Goal: Transaction & Acquisition: Purchase product/service

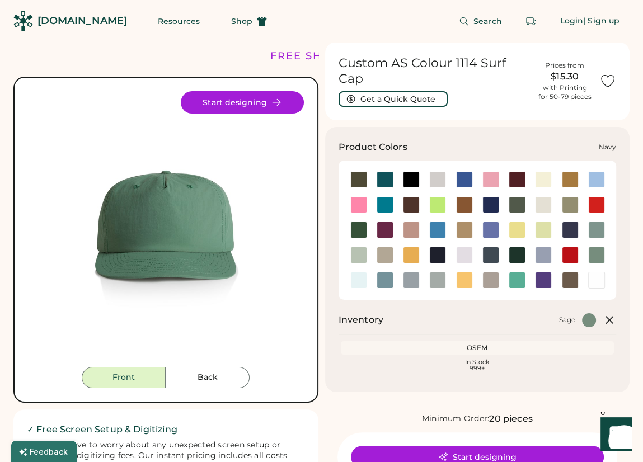
scroll to position [56, 0]
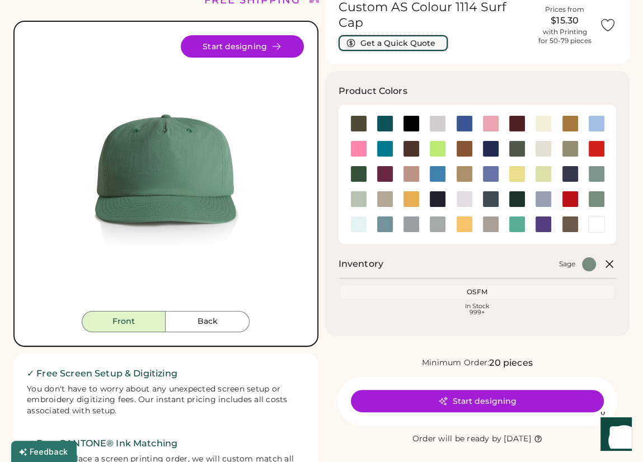
click at [394, 43] on button "Get a Quick Quote" at bounding box center [392, 43] width 109 height 16
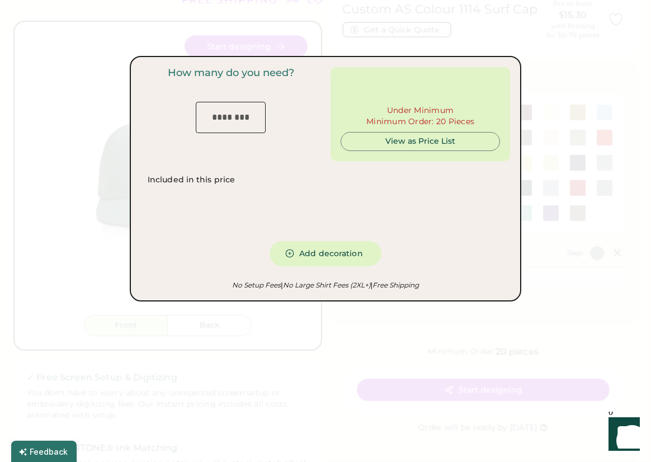
type input "***"
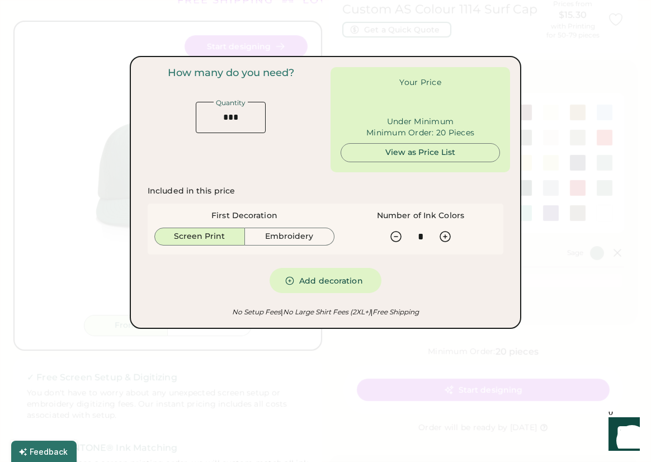
type input "******"
click at [216, 125] on input "input" at bounding box center [231, 117] width 70 height 31
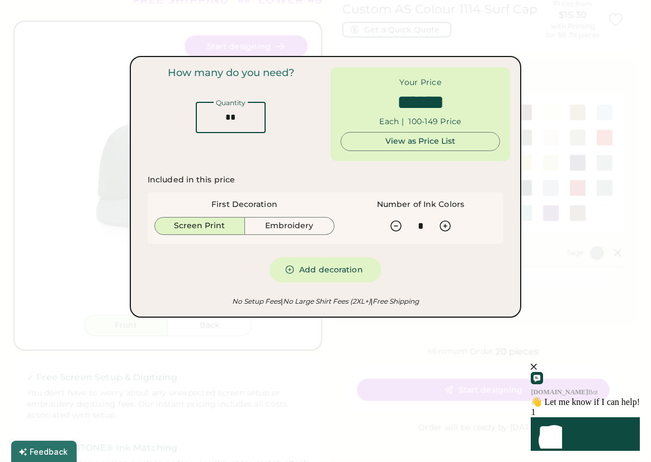
type input "*"
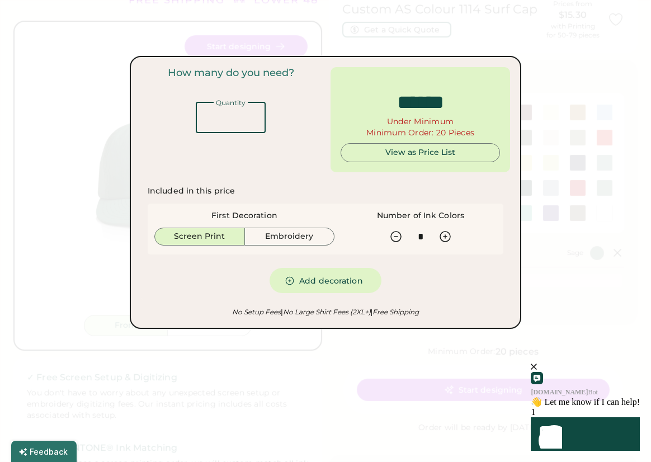
type input "*****"
type input "**"
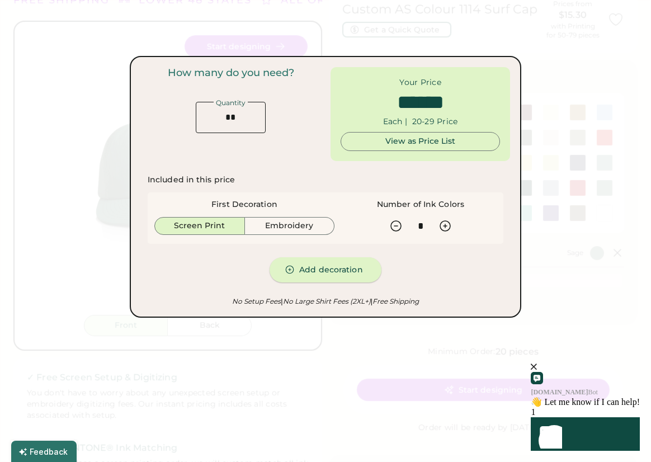
click at [322, 276] on button "Add decoration" at bounding box center [326, 269] width 112 height 25
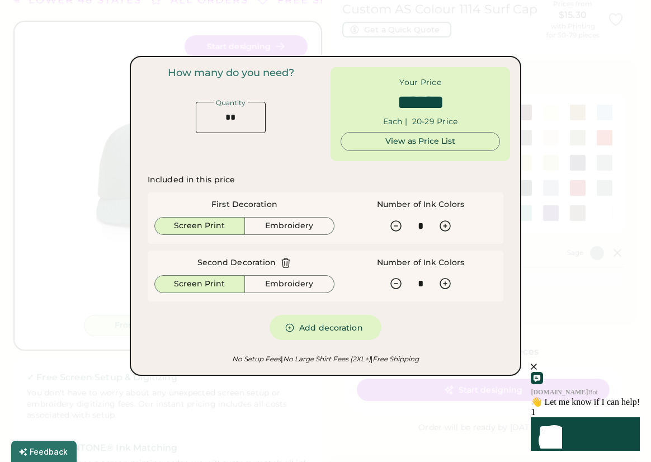
click at [284, 260] on icon at bounding box center [285, 262] width 11 height 11
type input "******"
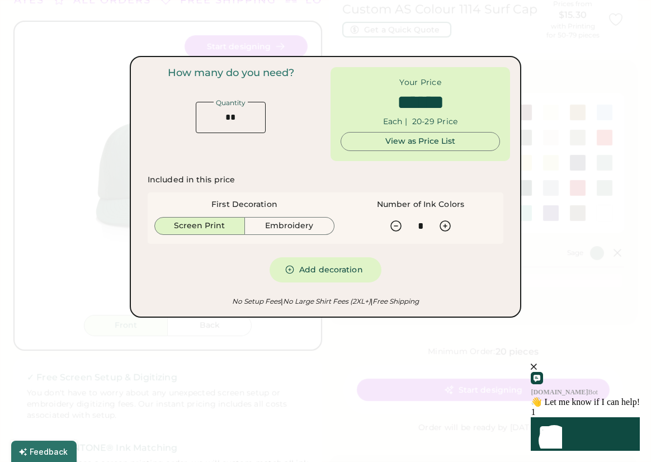
click at [451, 146] on div "View as Price List" at bounding box center [420, 141] width 140 height 11
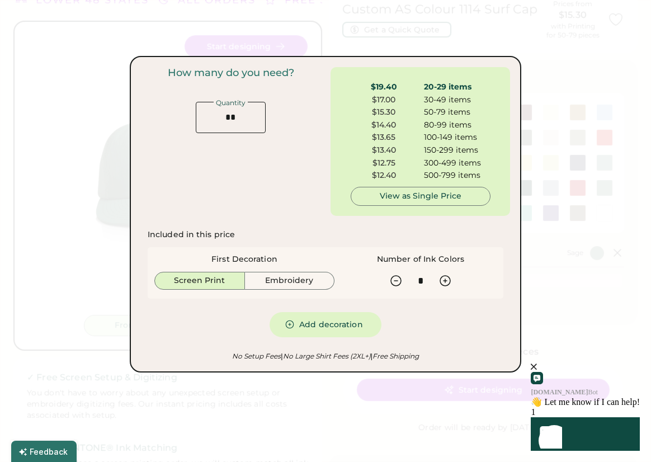
click at [65, 257] on div at bounding box center [325, 231] width 651 height 462
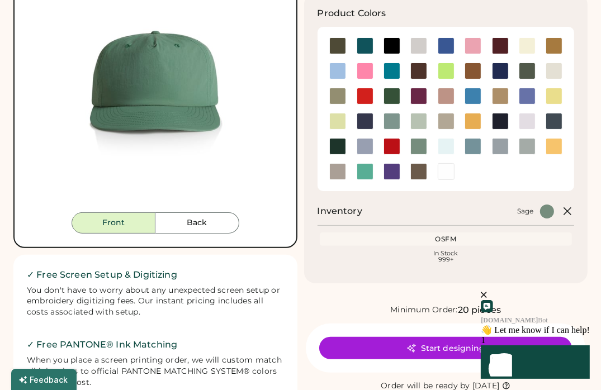
scroll to position [127, 0]
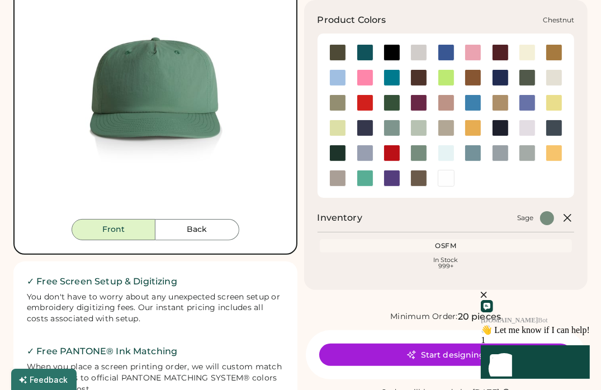
click at [425, 70] on div at bounding box center [419, 77] width 17 height 17
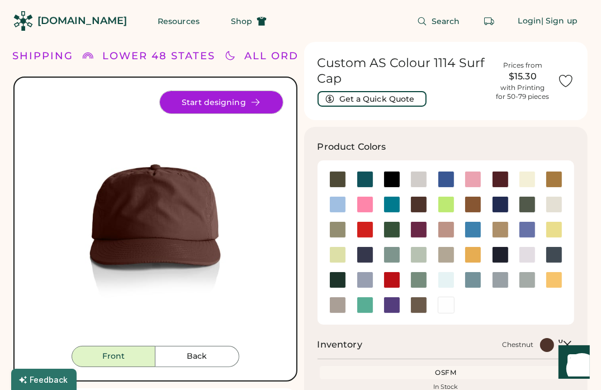
click at [233, 103] on button "Start designing" at bounding box center [221, 102] width 123 height 22
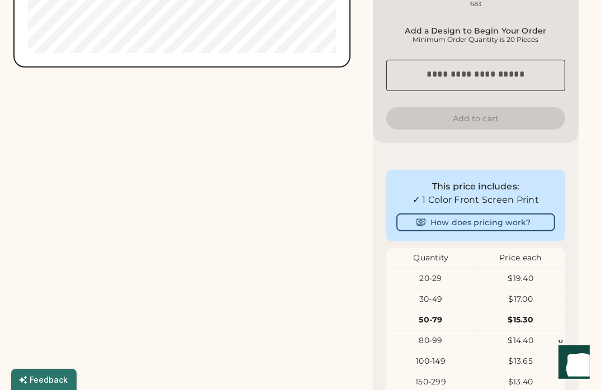
scroll to position [447, 0]
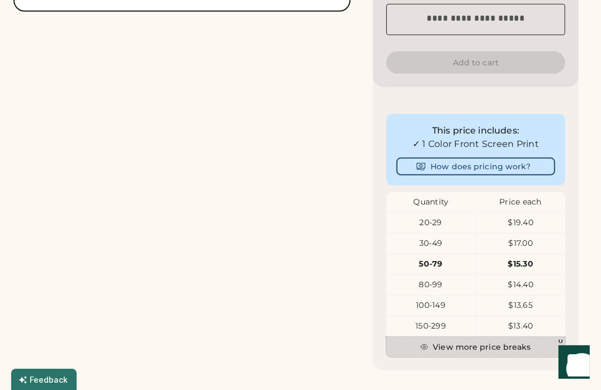
click at [464, 346] on button "View more price breaks" at bounding box center [476, 347] width 179 height 20
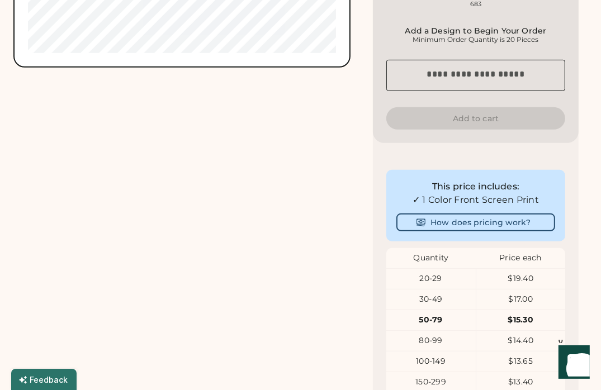
scroll to position [0, 0]
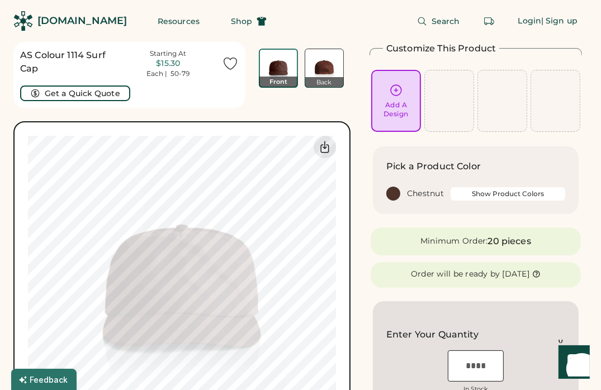
click at [392, 91] on icon at bounding box center [396, 90] width 14 height 14
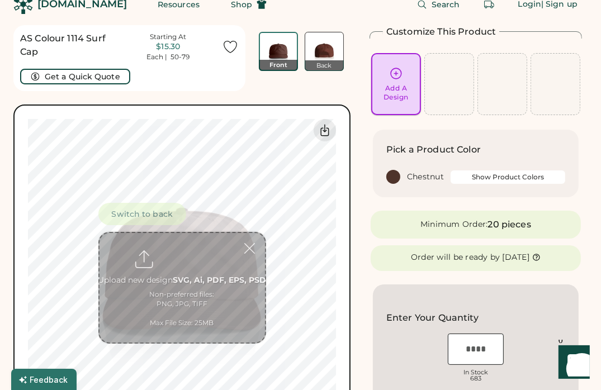
scroll to position [42, 0]
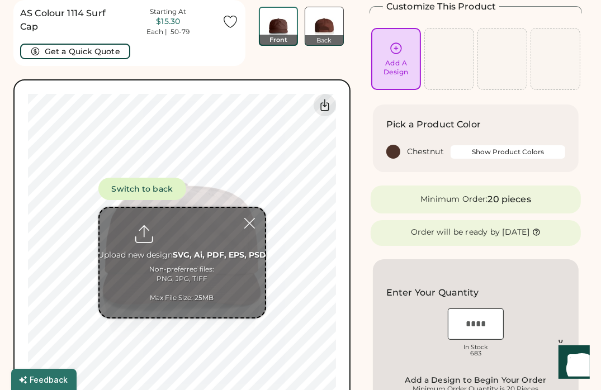
click at [186, 227] on input "file" at bounding box center [183, 263] width 166 height 110
type input "**********"
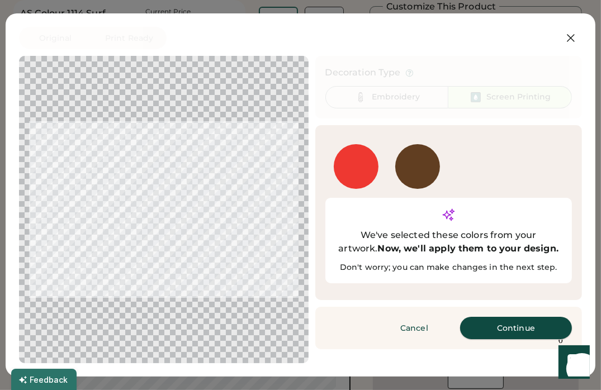
click at [508, 329] on button "Continue" at bounding box center [516, 328] width 112 height 22
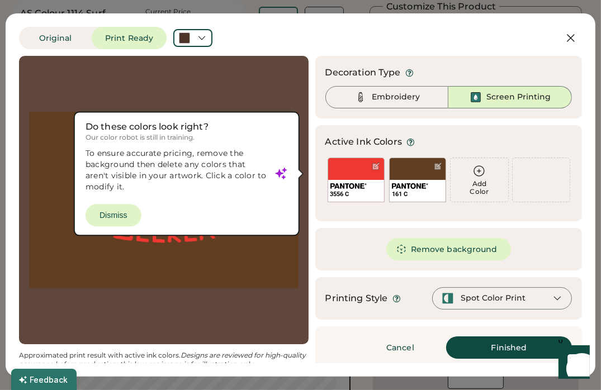
click at [106, 211] on div at bounding box center [164, 200] width 270 height 268
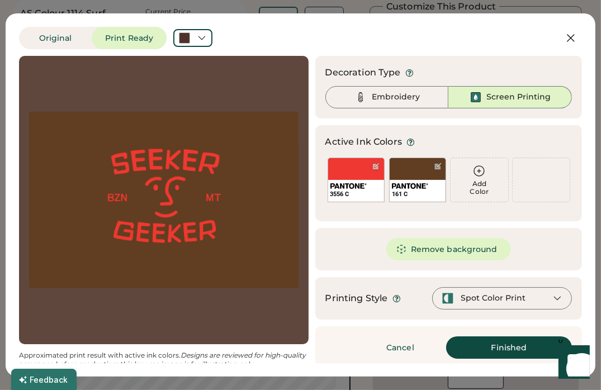
scroll to position [0, 0]
click at [479, 348] on button "Finished" at bounding box center [509, 348] width 126 height 22
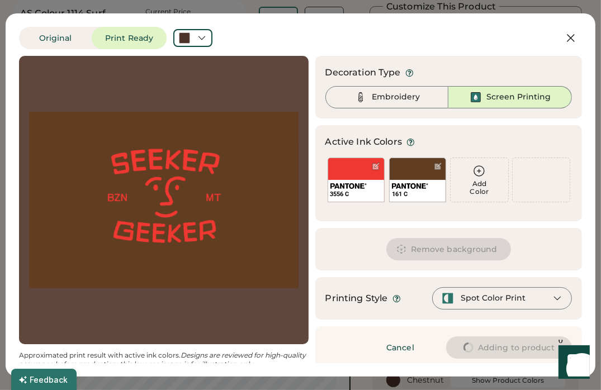
type input "****"
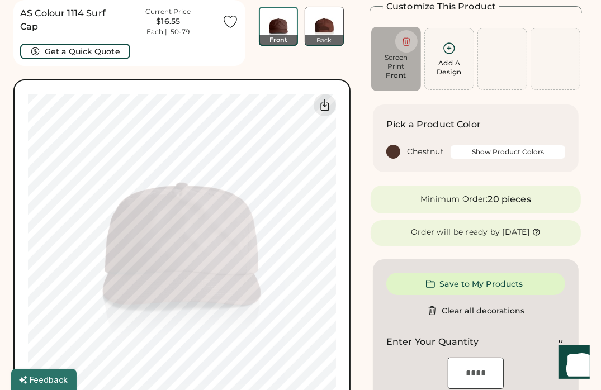
type input "****"
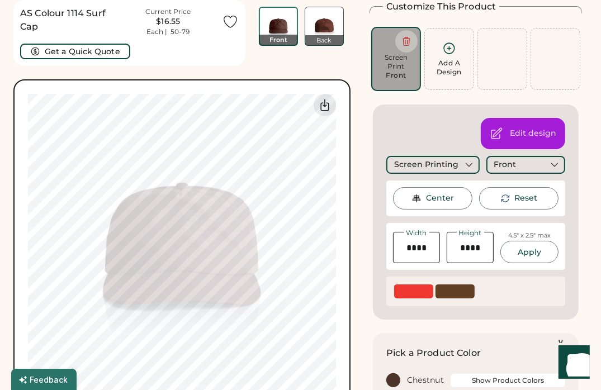
click at [469, 288] on div "SELECT A COLOR" at bounding box center [455, 292] width 39 height 14
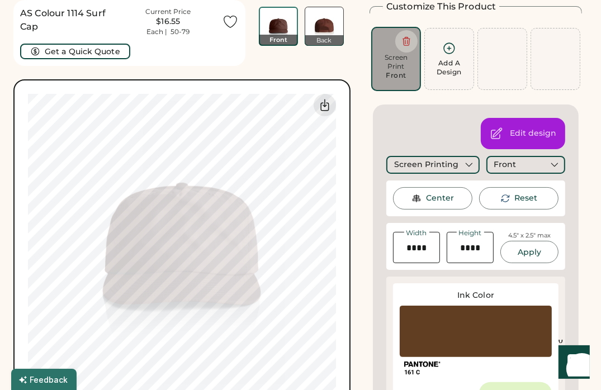
click at [459, 318] on div at bounding box center [476, 331] width 152 height 51
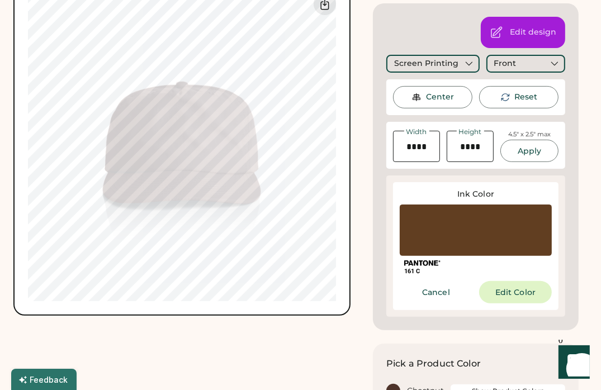
scroll to position [154, 0]
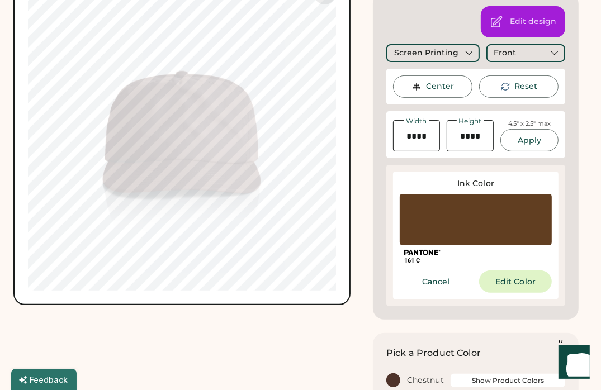
click at [437, 224] on div at bounding box center [476, 219] width 152 height 51
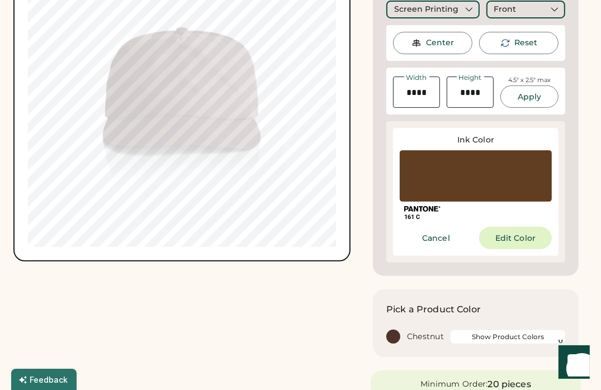
scroll to position [266, 0]
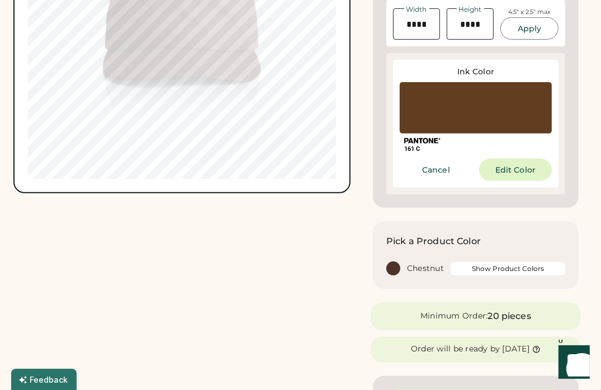
click at [441, 116] on div at bounding box center [476, 107] width 152 height 51
click at [506, 175] on button "Edit Color" at bounding box center [515, 170] width 73 height 22
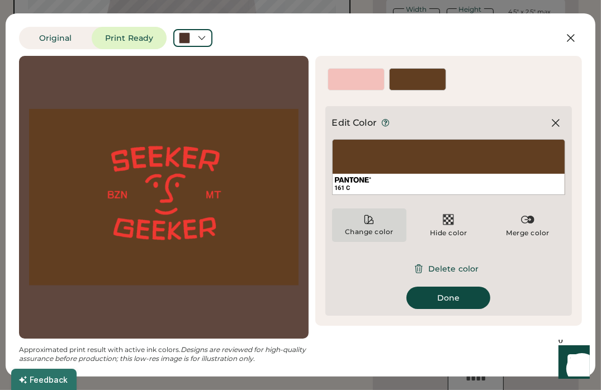
click at [371, 224] on icon at bounding box center [369, 219] width 11 height 11
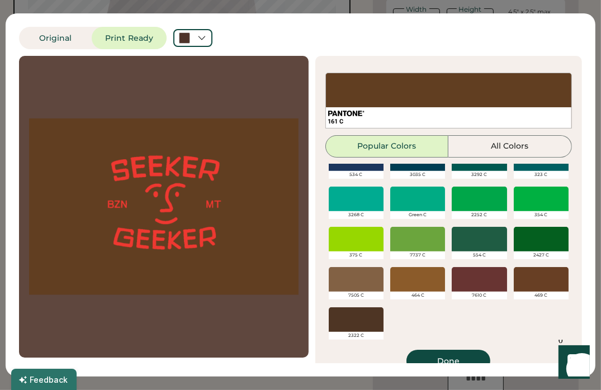
scroll to position [425, 0]
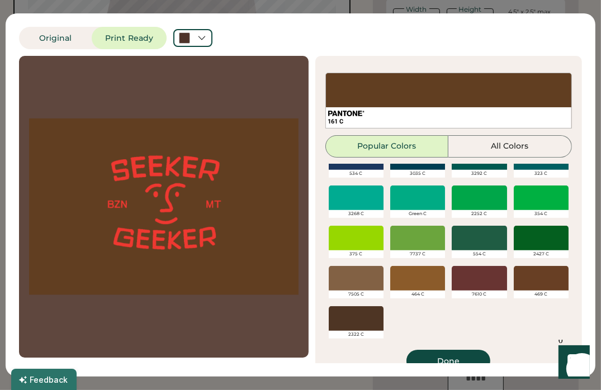
click at [354, 315] on div at bounding box center [356, 319] width 55 height 25
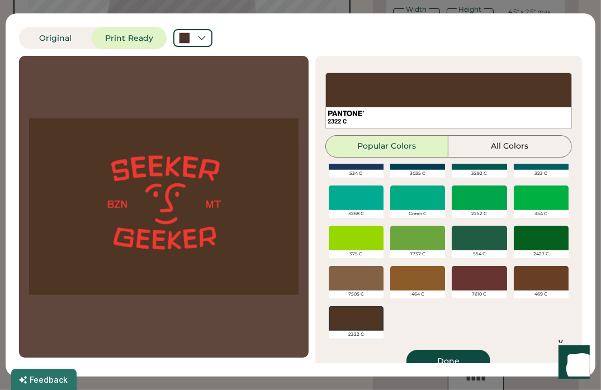
click at [367, 316] on div at bounding box center [356, 319] width 55 height 25
click at [532, 280] on div at bounding box center [541, 278] width 55 height 25
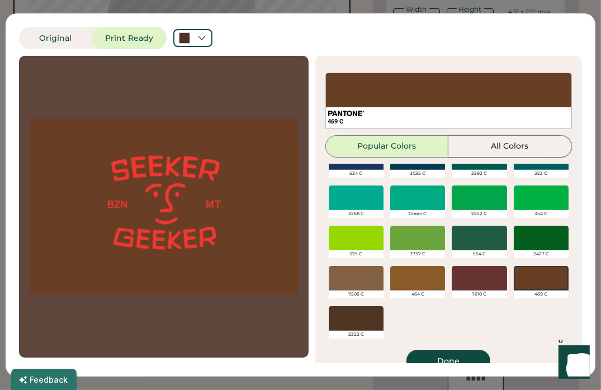
drag, startPoint x: 477, startPoint y: 155, endPoint x: 463, endPoint y: 227, distance: 73.6
click at [463, 227] on div "469 C Popular Colors All Colors Black White Cool Gray 11 C Cool Gray 4 C 441 C …" at bounding box center [449, 223] width 247 height 300
click at [409, 267] on div at bounding box center [417, 278] width 55 height 25
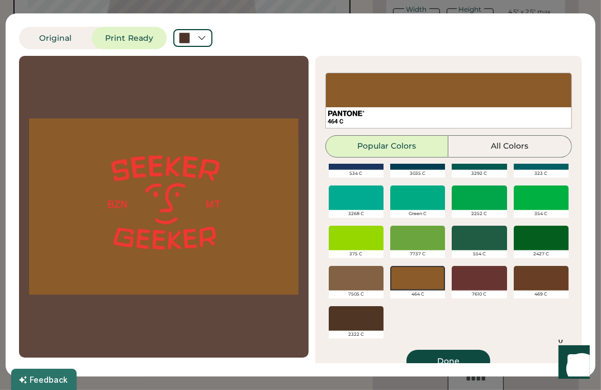
click at [527, 276] on div at bounding box center [541, 278] width 55 height 25
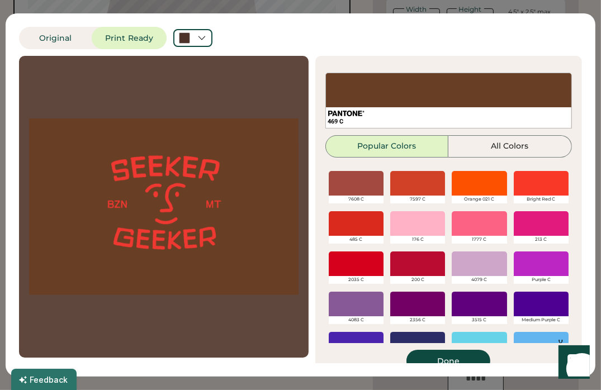
scroll to position [145, 0]
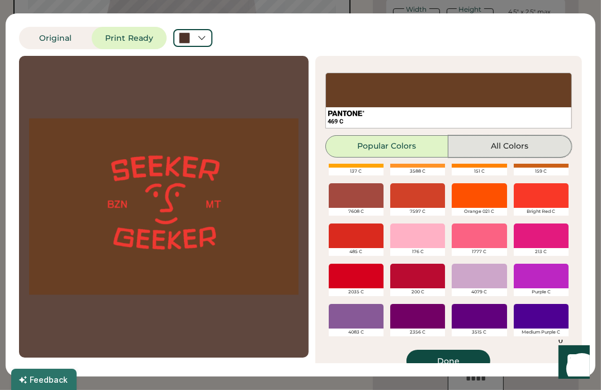
click at [492, 143] on button "All Colors" at bounding box center [511, 146] width 124 height 22
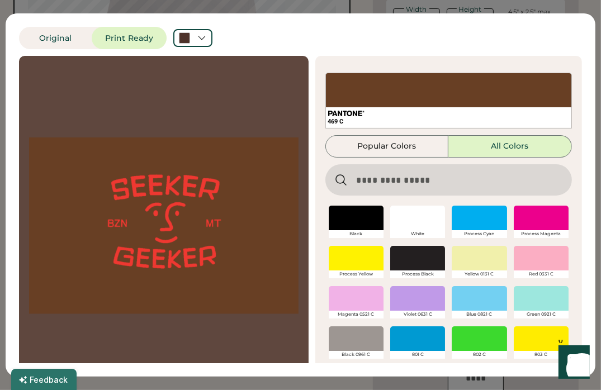
click at [479, 174] on input "input" at bounding box center [449, 179] width 247 height 31
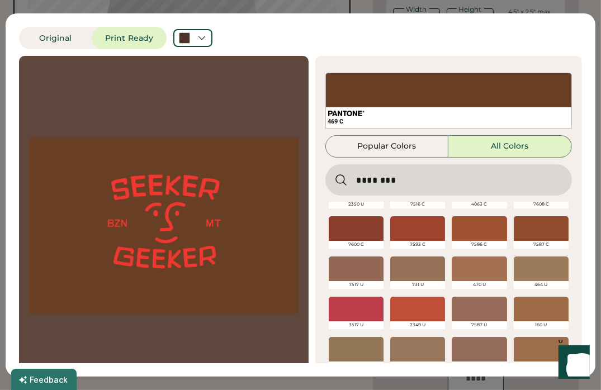
scroll to position [56, 0]
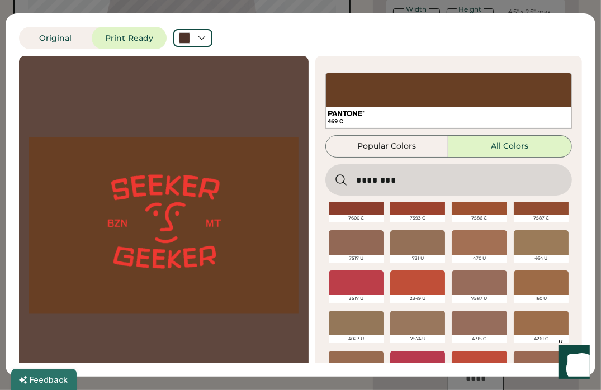
type input "********"
click at [528, 203] on div at bounding box center [541, 202] width 55 height 25
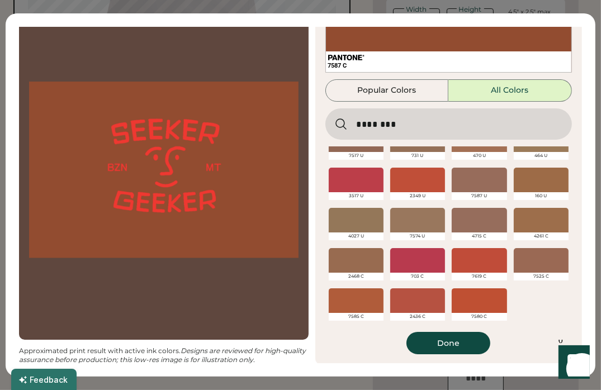
scroll to position [57, 0]
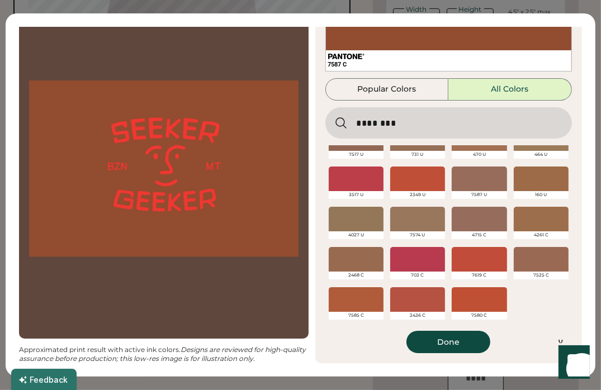
click at [514, 218] on div at bounding box center [541, 219] width 55 height 25
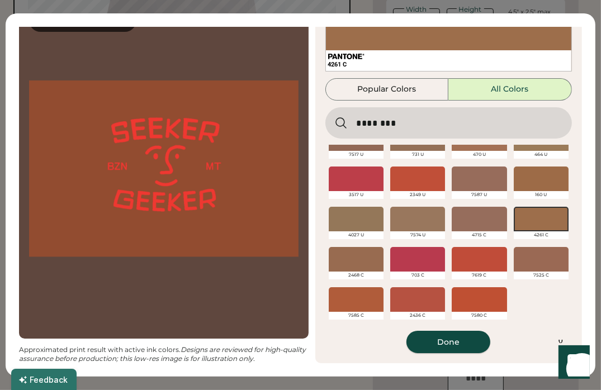
click at [439, 343] on button "Done" at bounding box center [449, 342] width 84 height 22
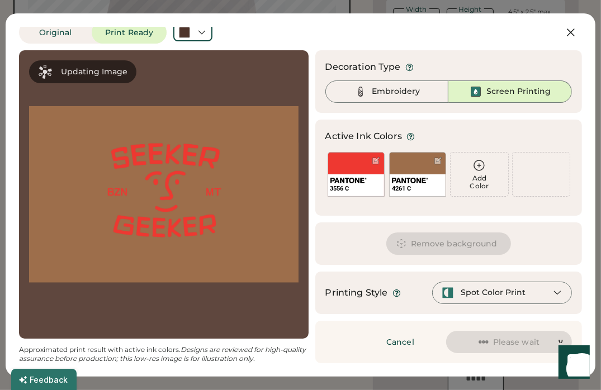
scroll to position [6, 0]
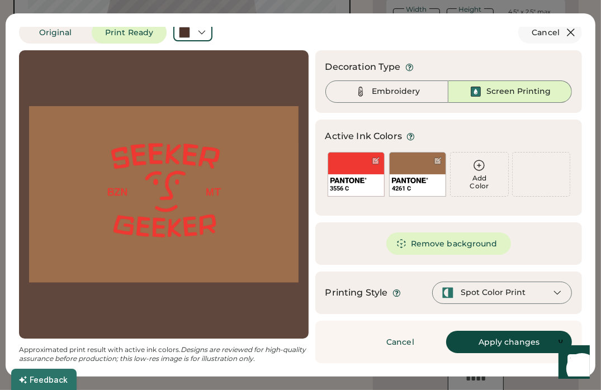
click at [564, 35] on icon at bounding box center [570, 32] width 13 height 13
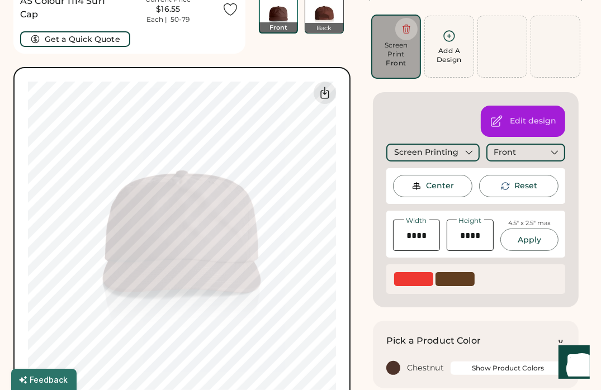
scroll to position [42, 0]
